Goal: Contribute content: Contribute content

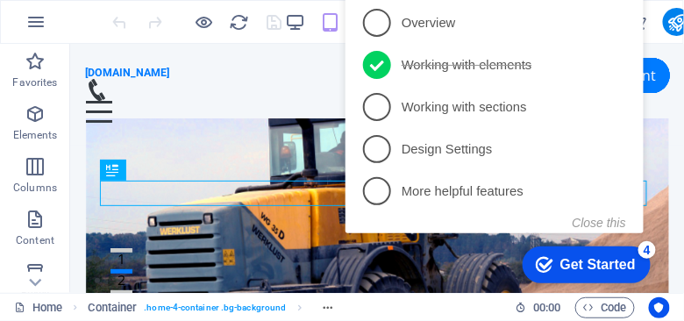
click div "checkmark Get Started 4 First Steps in the Editor Let's guide you through the t…"
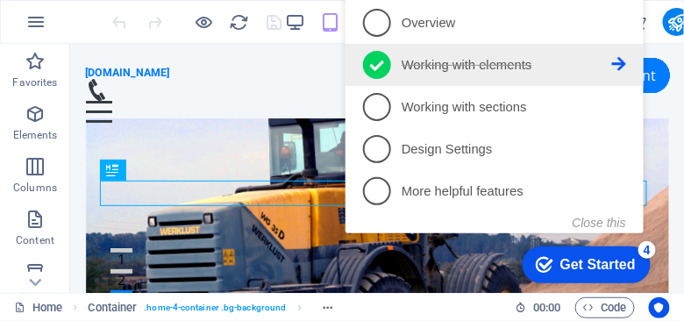
click at [618, 64] on icon at bounding box center [618, 65] width 14 height 14
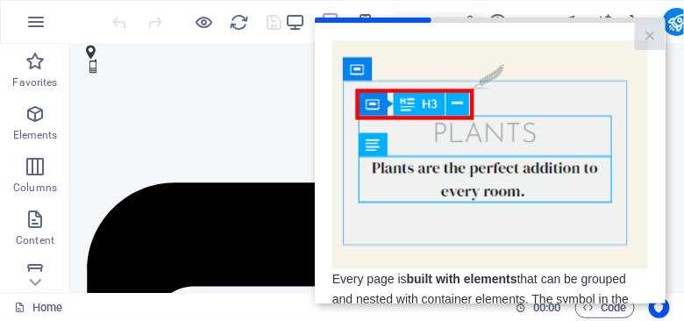
scroll to position [766, 0]
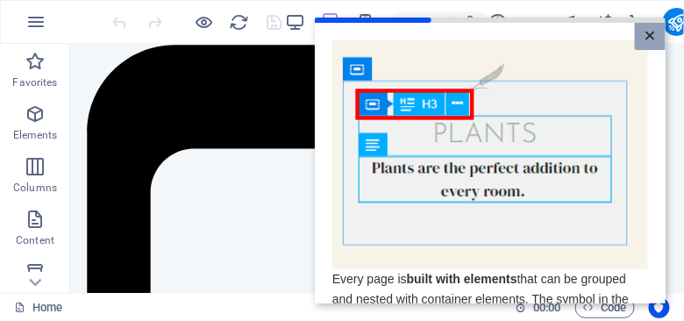
click at [650, 34] on link "×" at bounding box center [649, 35] width 31 height 27
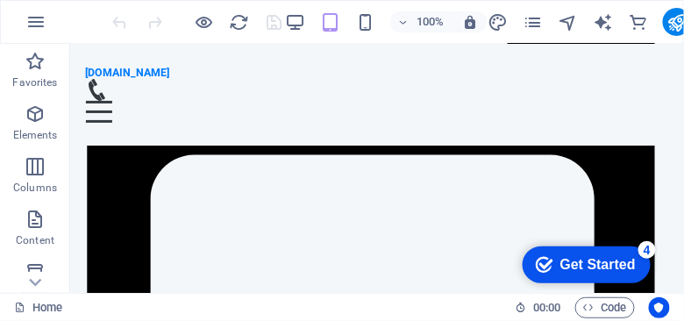
scroll to position [1876, 0]
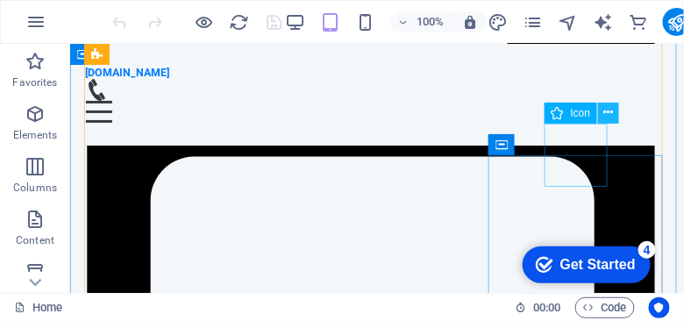
click at [606, 113] on icon at bounding box center [609, 112] width 10 height 18
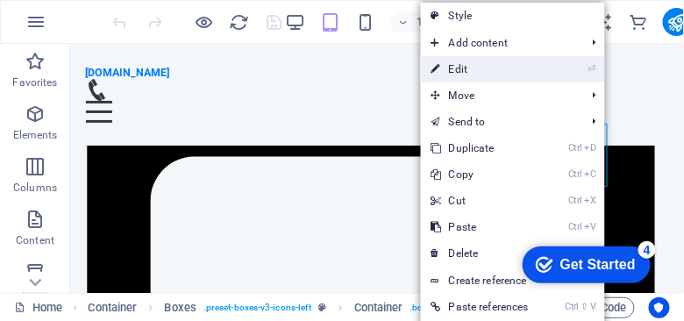
click at [477, 71] on link "⏎ Edit" at bounding box center [480, 69] width 118 height 26
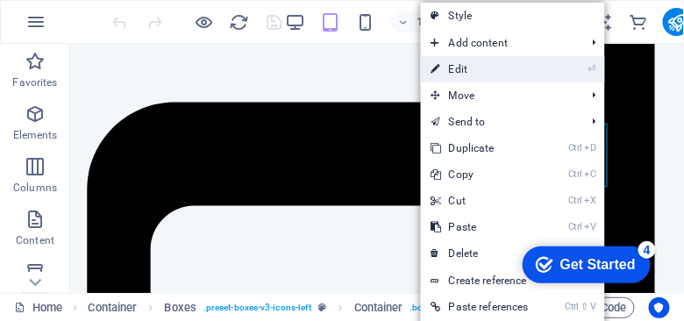
select select "xMidYMid"
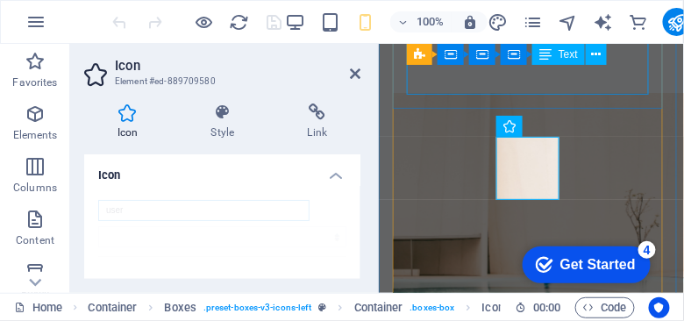
scroll to position [3352, 0]
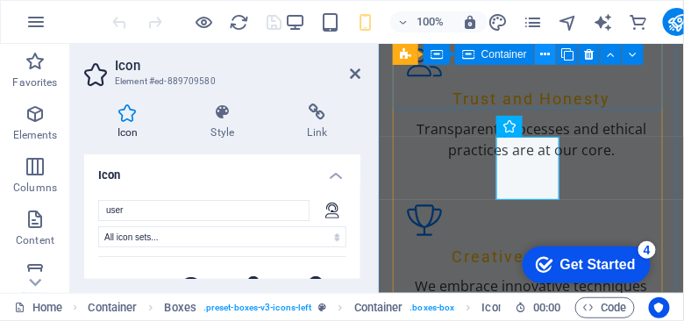
click at [541, 58] on icon at bounding box center [546, 55] width 10 height 18
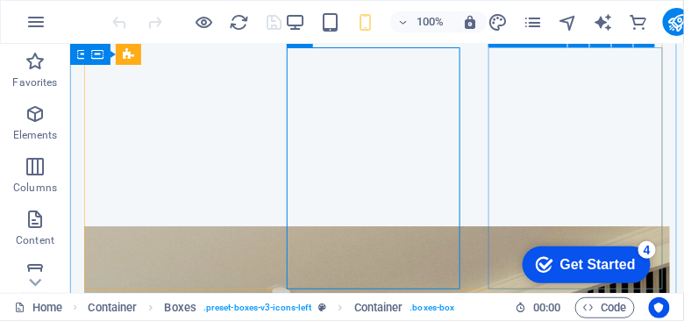
scroll to position [1984, 0]
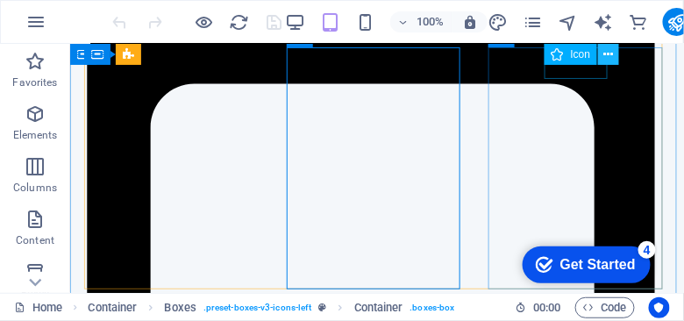
click at [607, 52] on icon at bounding box center [609, 55] width 10 height 18
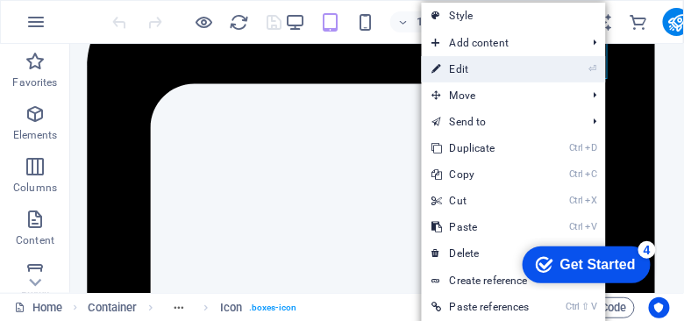
click at [467, 70] on link "⏎ Edit" at bounding box center [481, 69] width 118 height 26
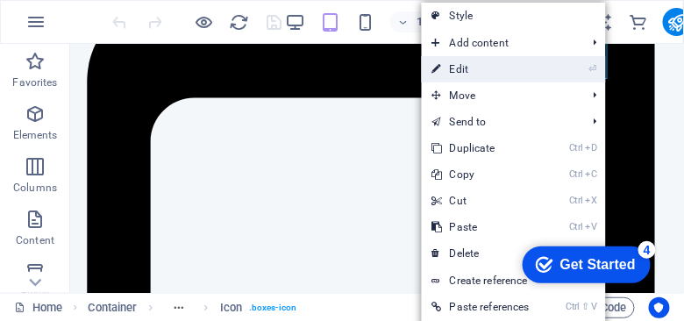
select select "xMidYMid"
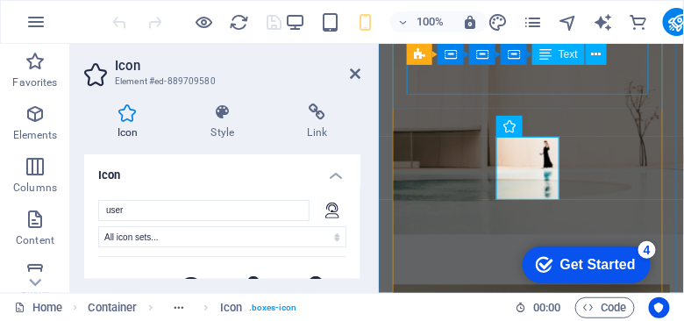
scroll to position [3351, 0]
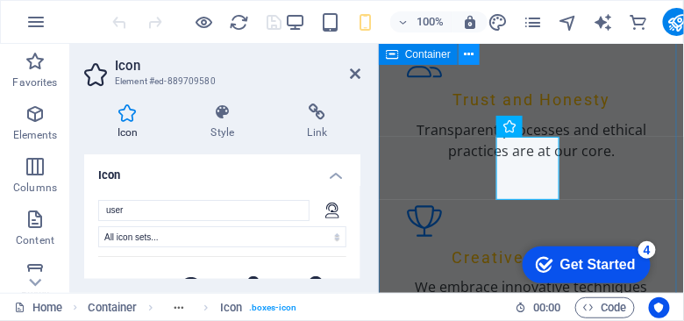
click at [465, 54] on icon at bounding box center [470, 55] width 10 height 18
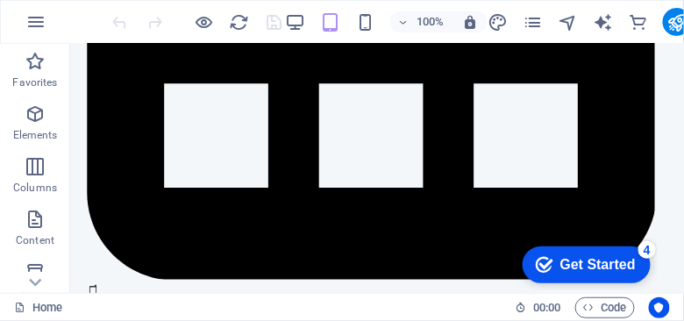
scroll to position [1904, 0]
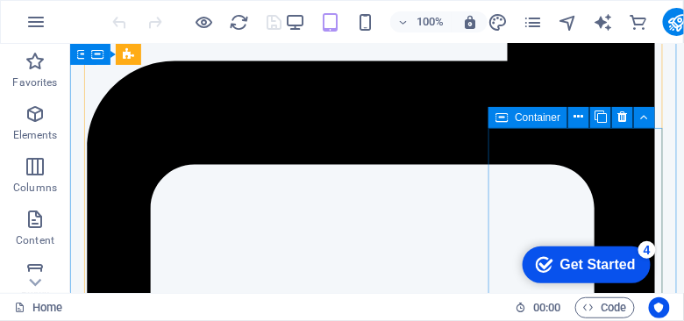
click at [512, 116] on div "Container" at bounding box center [527, 117] width 79 height 21
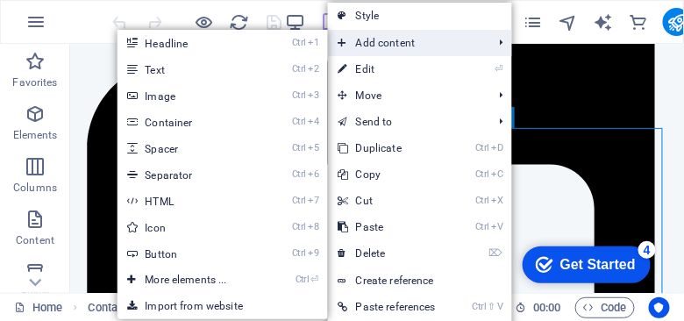
click at [358, 42] on span "Add content" at bounding box center [407, 43] width 158 height 26
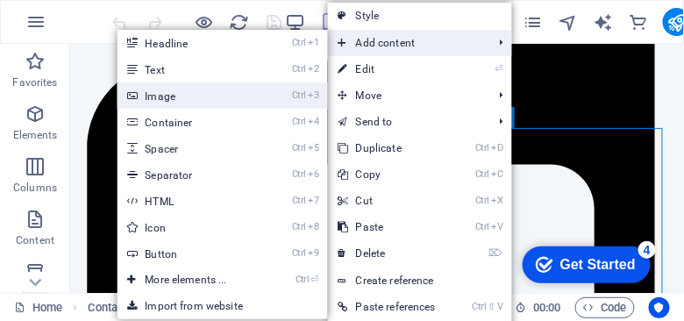
drag, startPoint x: 181, startPoint y: 100, endPoint x: 25, endPoint y: 134, distance: 158.8
click at [181, 100] on link "Ctrl 3 Image" at bounding box center [189, 95] width 145 height 26
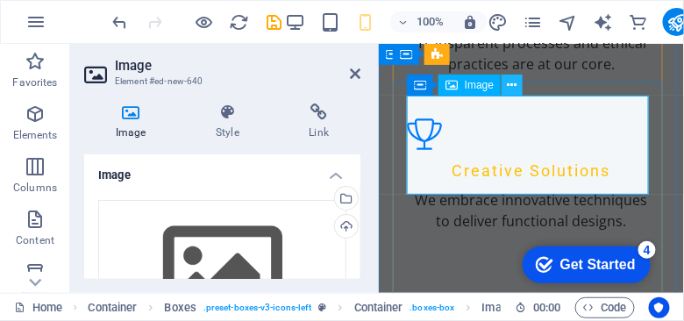
click at [514, 82] on icon at bounding box center [512, 85] width 10 height 18
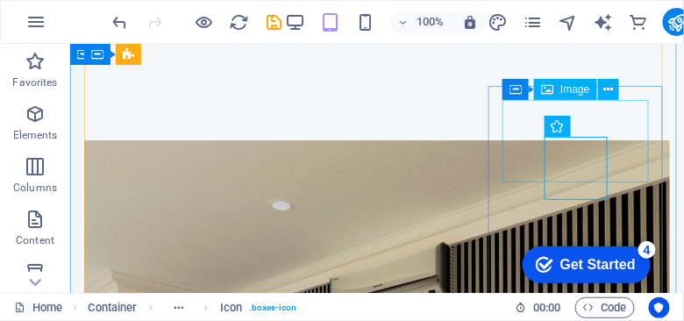
scroll to position [1946, 0]
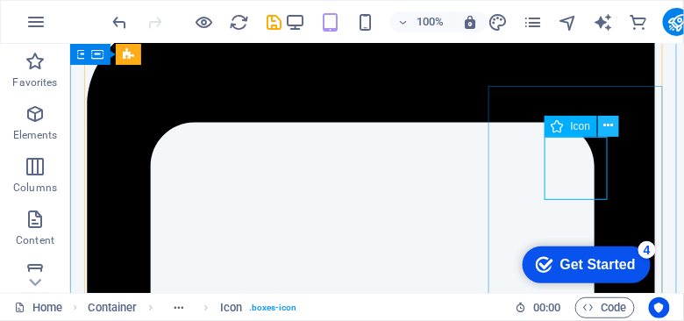
click at [607, 130] on icon at bounding box center [609, 126] width 10 height 18
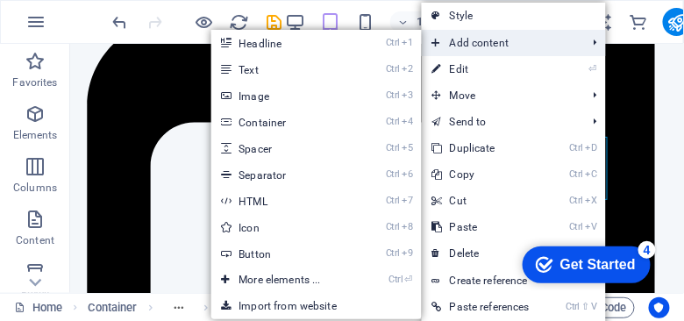
click at [471, 43] on span "Add content" at bounding box center [501, 43] width 158 height 26
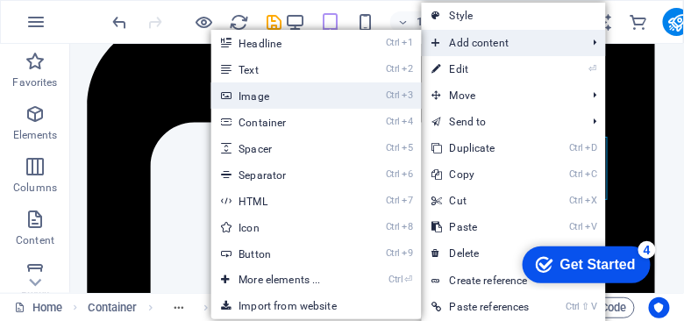
click at [276, 97] on link "Ctrl 3 Image" at bounding box center [282, 95] width 145 height 26
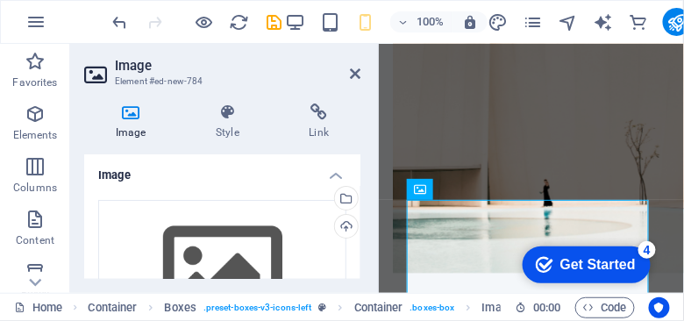
scroll to position [3451, 0]
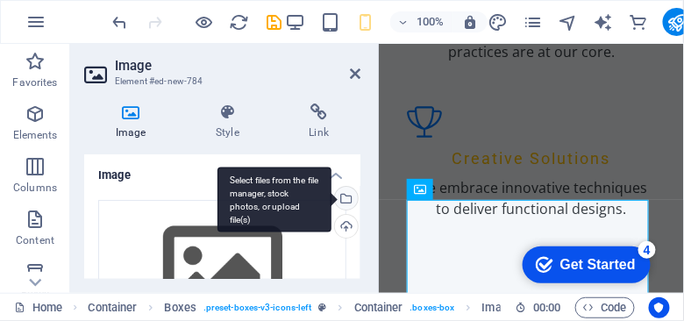
click at [340, 190] on div "Select files from the file manager, stock photos, or upload file(s)" at bounding box center [344, 200] width 26 height 26
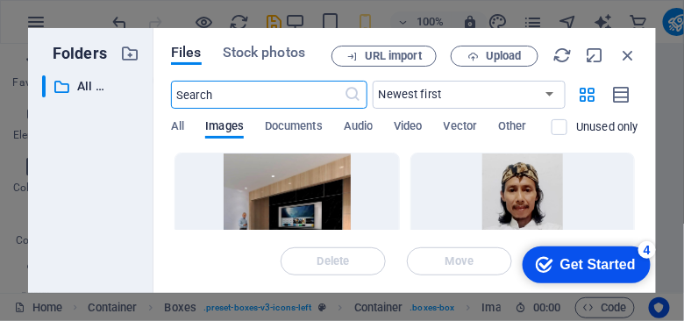
scroll to position [5567, 0]
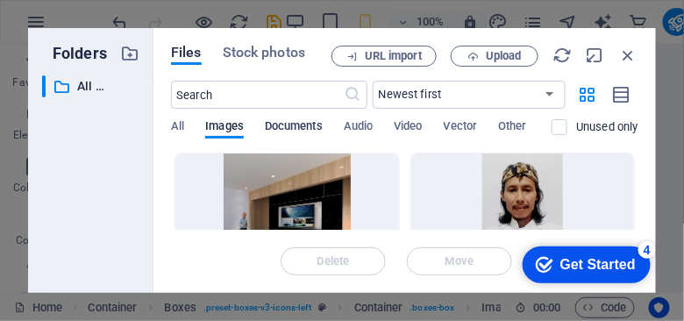
click at [296, 130] on span "Documents" at bounding box center [294, 128] width 58 height 25
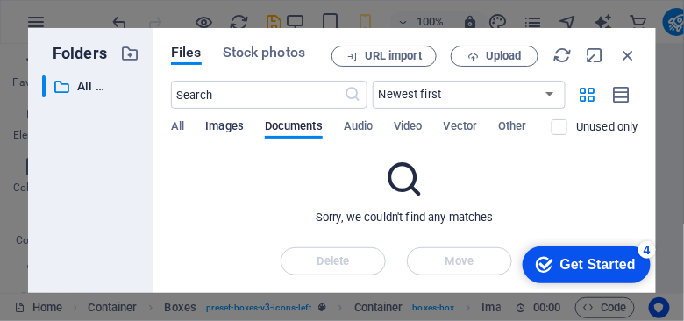
click at [224, 125] on span "Images" at bounding box center [224, 128] width 39 height 25
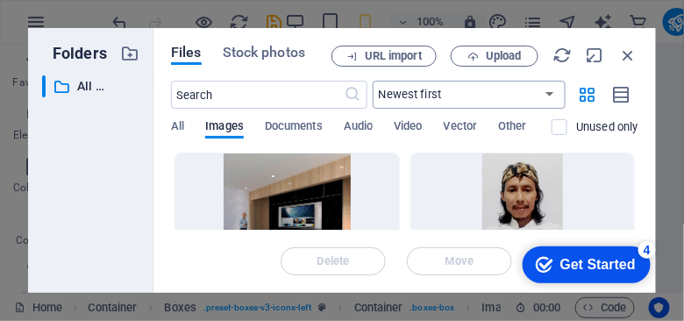
click at [549, 95] on select "Newest first Oldest first Name (A-Z) Name (Z-A) Size (0-9) Size (9-0) Resolutio…" at bounding box center [468, 95] width 193 height 28
drag, startPoint x: 641, startPoint y: 156, endPoint x: 640, endPoint y: 172, distance: 15.8
click at [640, 172] on div "Files Stock photos URL import Upload ​ Newest first Oldest first Name (A-Z) Nam…" at bounding box center [404, 160] width 502 height 265
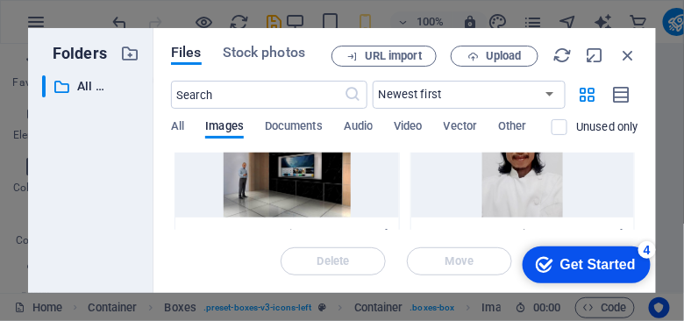
scroll to position [0, 0]
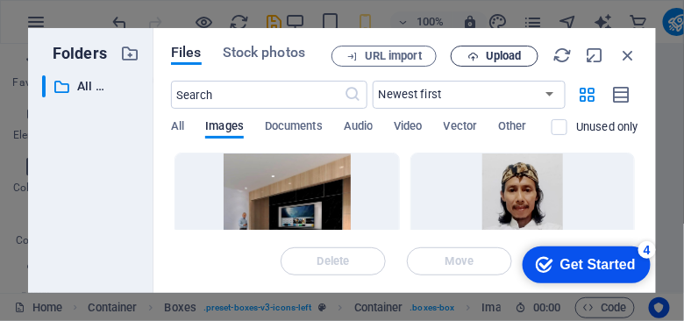
click at [506, 56] on span "Upload" at bounding box center [504, 56] width 36 height 11
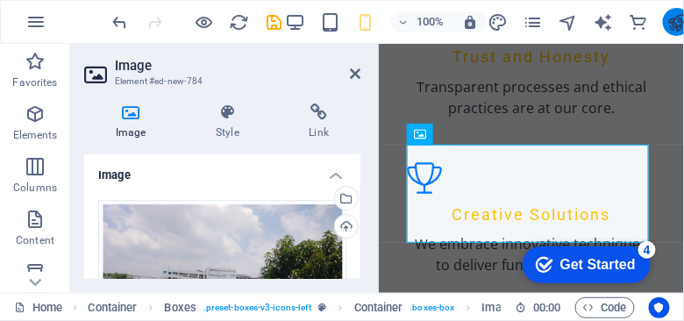
scroll to position [3451, 0]
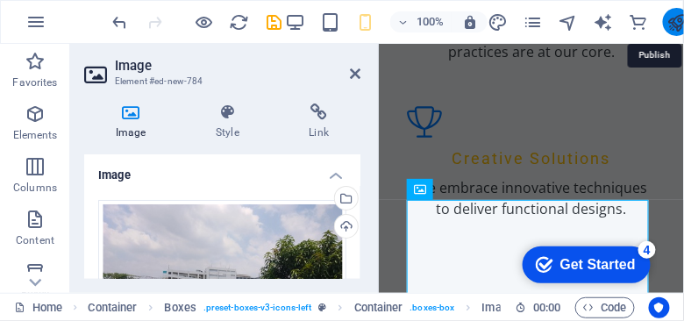
click at [674, 26] on icon "publish" at bounding box center [677, 22] width 20 height 20
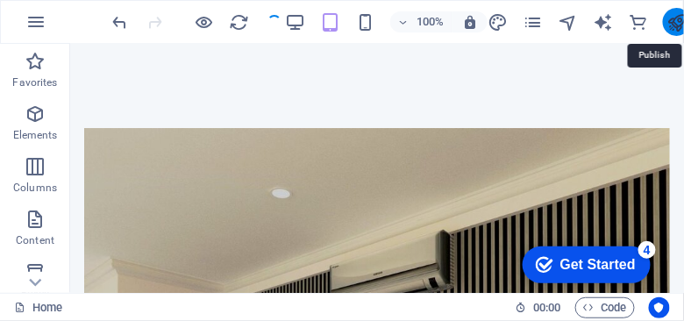
scroll to position [2018, 0]
